Goal: Task Accomplishment & Management: Manage account settings

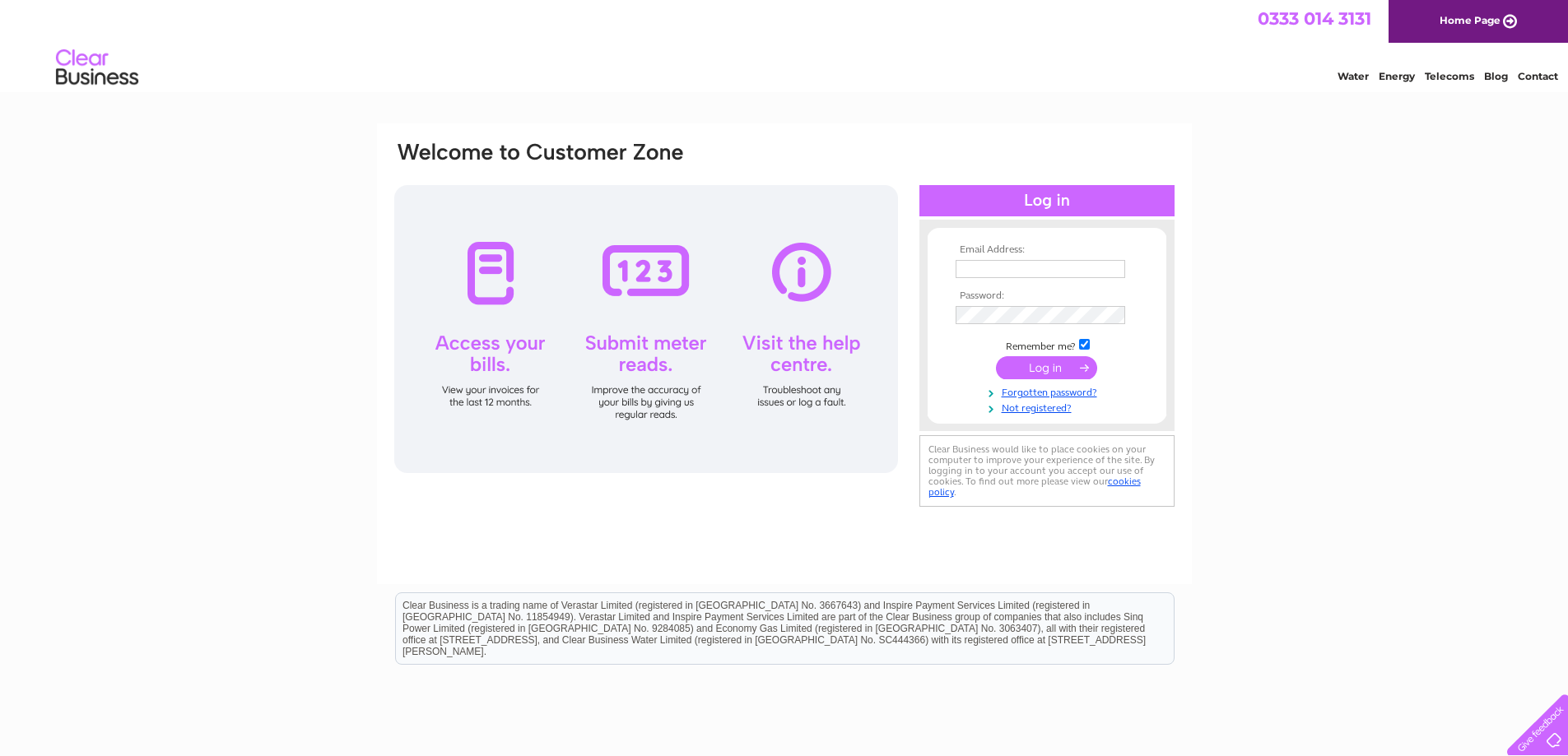
type input "[EMAIL_ADDRESS][DOMAIN_NAME]"
click at [1047, 367] on input "submit" at bounding box center [1047, 367] width 102 height 23
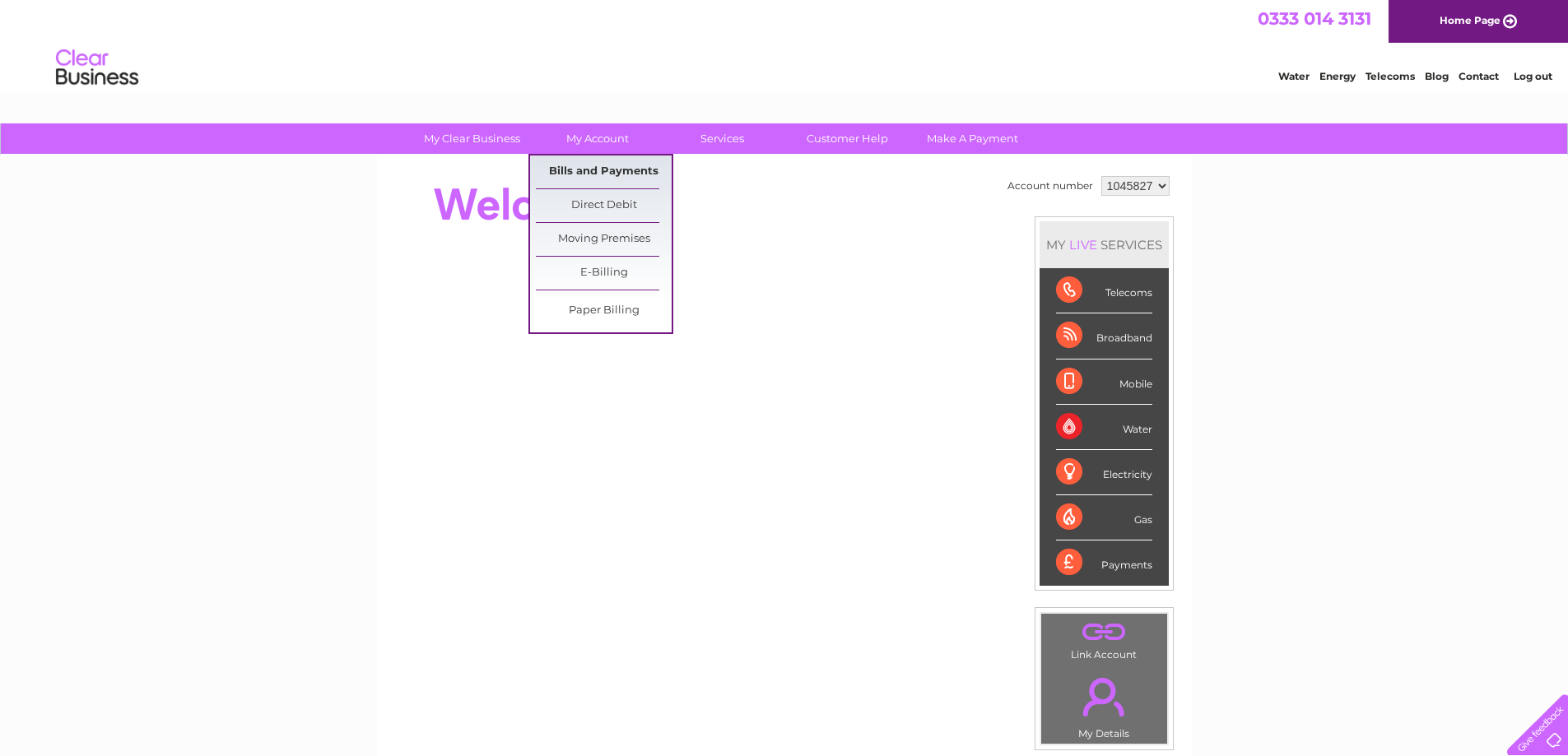
click at [615, 175] on link "Bills and Payments" at bounding box center [603, 172] width 136 height 33
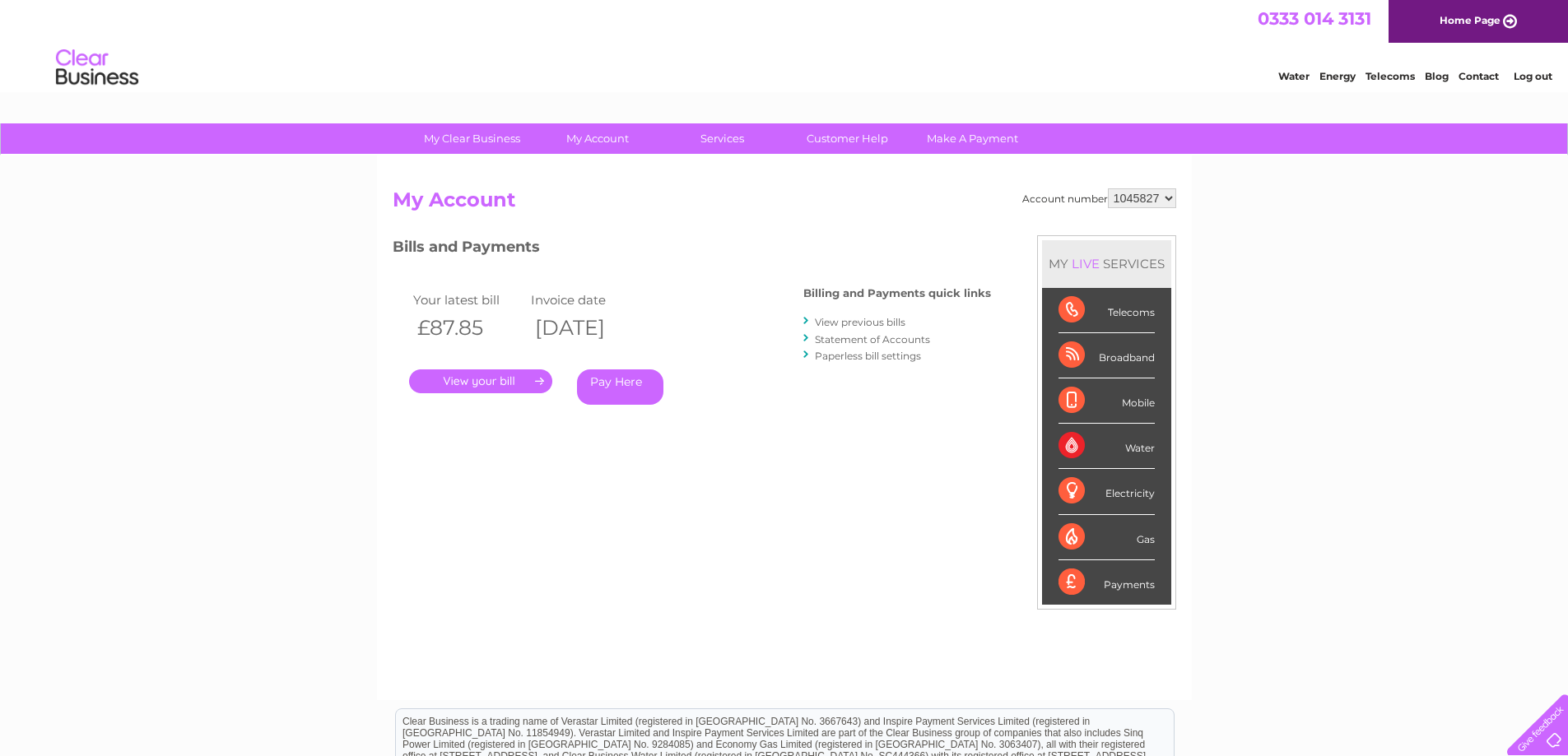
click at [522, 381] on link "." at bounding box center [481, 381] width 143 height 24
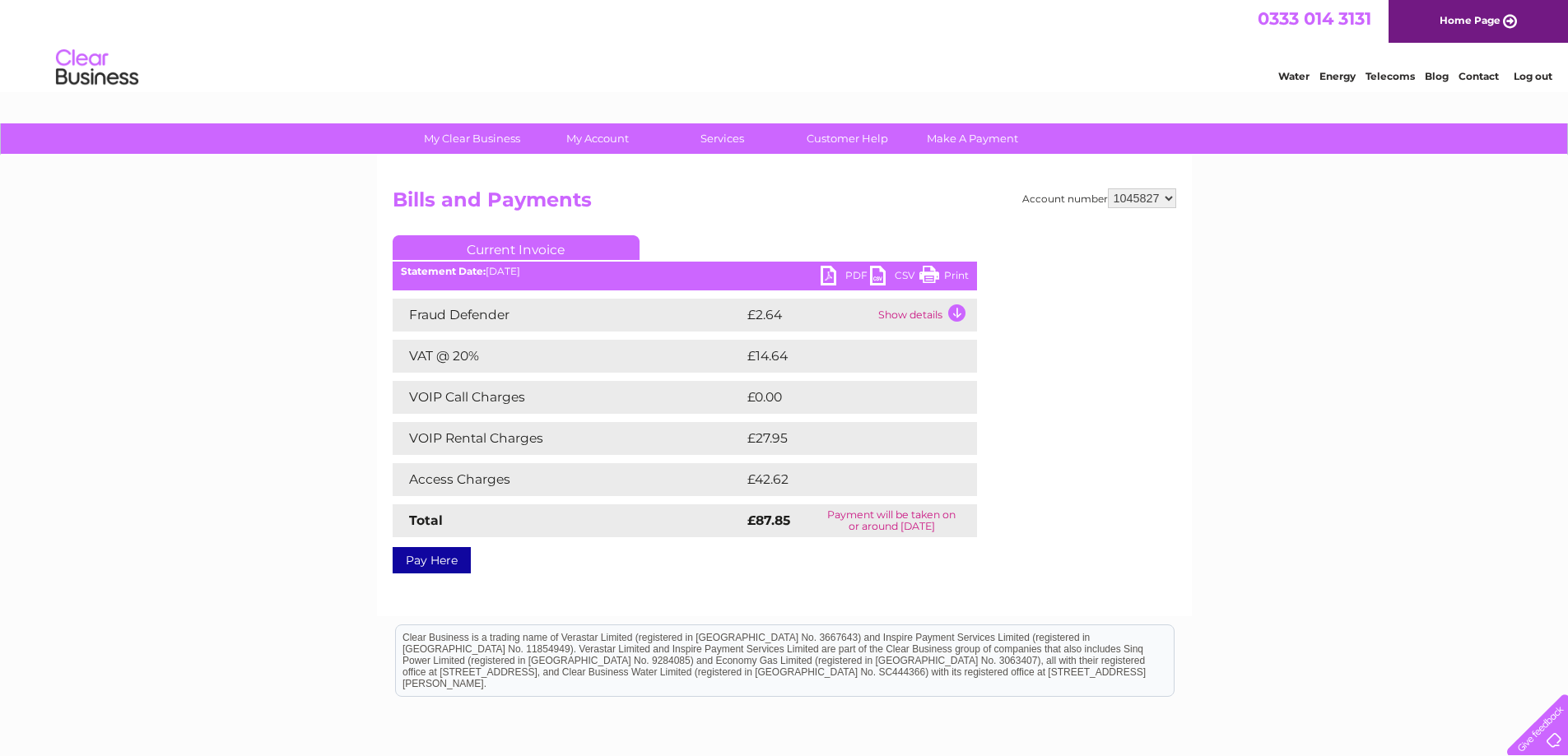
click at [825, 278] on link "PDF" at bounding box center [845, 277] width 49 height 24
